Goal: Communication & Community: Answer question/provide support

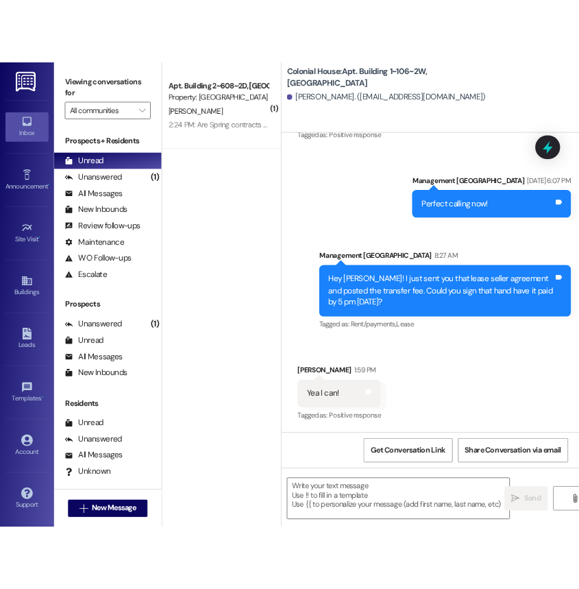
scroll to position [34617, 0]
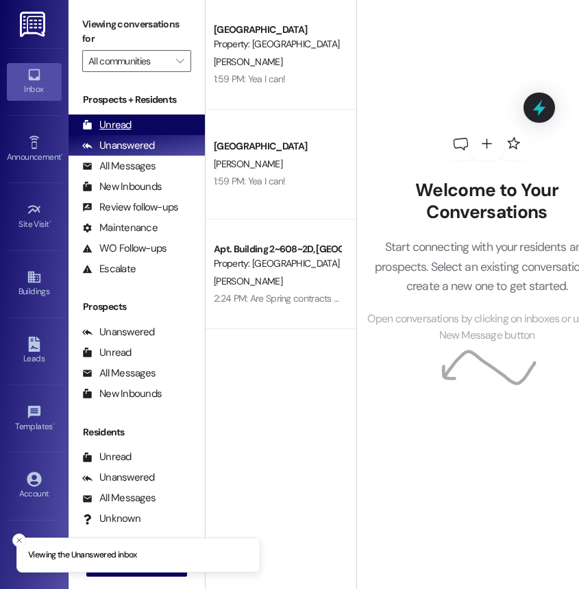
click at [131, 124] on div "Unread (0)" at bounding box center [137, 124] width 136 height 21
